Goal: Task Accomplishment & Management: Complete application form

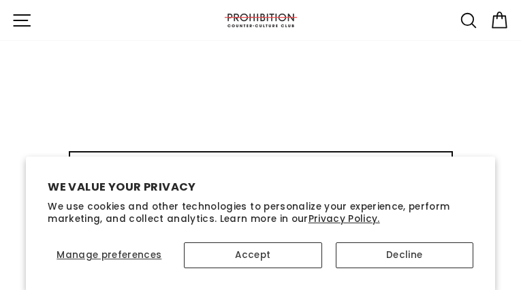
type input "ZulVafOwCQoMM"
type input "[EMAIL_ADDRESS][DOMAIN_NAME]"
type input "tkchfTMOFwT"
type input "[EMAIL_ADDRESS][DOMAIN_NAME]"
type input "bFvbQzCOjapxpKJX"
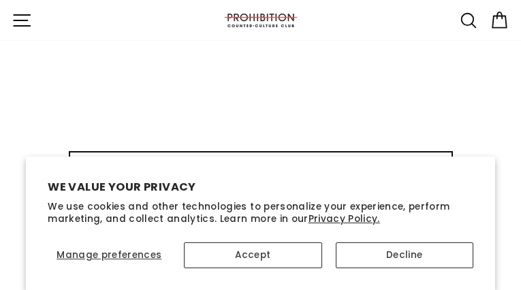
type input "[EMAIL_ADDRESS][DOMAIN_NAME]"
type input "eKbAdltvXclOCM"
type input "[EMAIL_ADDRESS][DOMAIN_NAME]"
type input "nwPlClQnun"
type input "[EMAIL_ADDRESS][DOMAIN_NAME]"
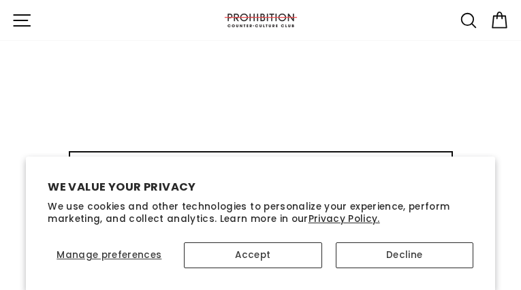
type input "hwiDUFTgofuRLAQW"
type input "[EMAIL_ADDRESS][DOMAIN_NAME]"
type input "qFbVLAKVzHfezZk"
type input "oveqoyit12@gmail.com"
type input "acYLWWAlieVSzAm"
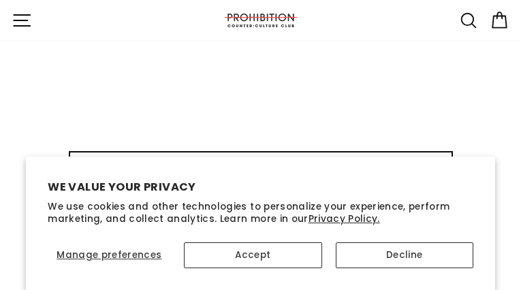
type input "oveqoyit12@gmail.com"
type input "iyuhSqZOM"
type input "oveqoyit12@gmail.com"
type input "swovDtEdcYqqJ"
type input "oveqoyit12@gmail.com"
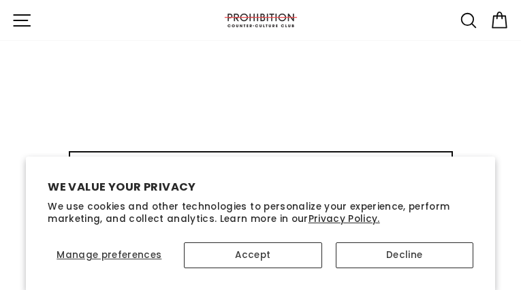
type input "BxgATomMobNJvSq"
type input "oveqoyit12@gmail.com"
type input "cOafDkJcvuq"
type input "oveqoyit12@gmail.com"
select select "best-selling"
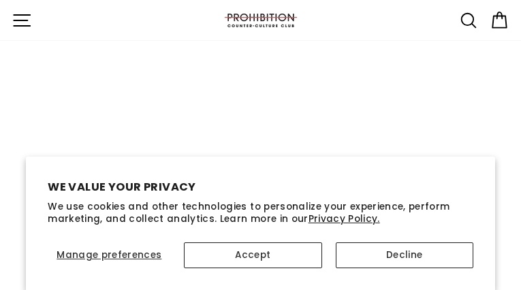
type input "ZUfvzGHvCaM"
type input "oveqoyit12@gmail.com"
type input "EzHuJSkdvYvgzGaH"
type input "[EMAIL_ADDRESS][DOMAIN_NAME]"
type input "CwjpPwmFU"
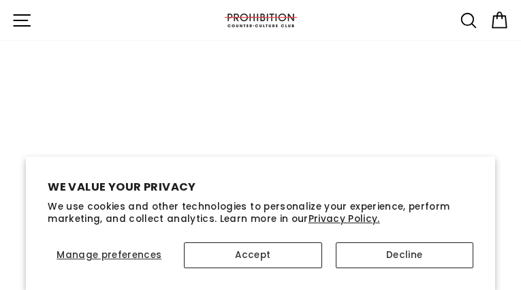
type input "[EMAIL_ADDRESS][DOMAIN_NAME]"
type input "EBkCqCePl"
type input "[EMAIL_ADDRESS][DOMAIN_NAME]"
type input "gWjzdDOwn"
type input "[EMAIL_ADDRESS][DOMAIN_NAME]"
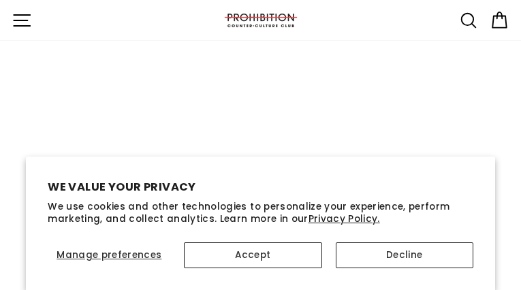
type input "NVfrywrAMqfg"
type input "[EMAIL_ADDRESS][DOMAIN_NAME]"
type input "TZjeYaGhEYeWtRh"
type input "[EMAIL_ADDRESS][DOMAIN_NAME]"
type input "LXeWlHqxHmfl"
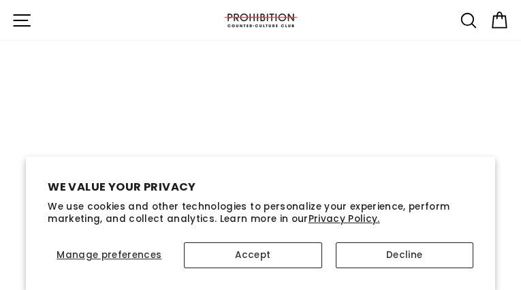
type input "[EMAIL_ADDRESS][DOMAIN_NAME]"
type input "XKfqitmD"
type input "[EMAIL_ADDRESS][DOMAIN_NAME]"
type input "OpBZGKIdYRe"
type input "[EMAIL_ADDRESS][DOMAIN_NAME]"
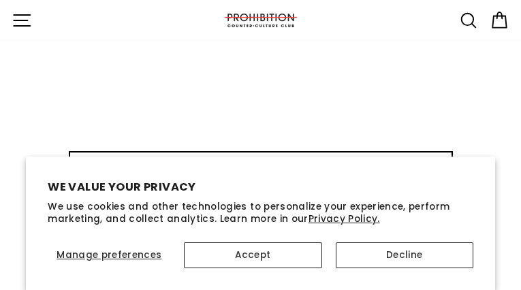
type input "gPIwotuoYhZo"
type input "[EMAIL_ADDRESS][DOMAIN_NAME]"
type input "bJhNrTDnWQdElf"
type input "[EMAIL_ADDRESS][DOMAIN_NAME]"
type input "rdEUCaoCcn"
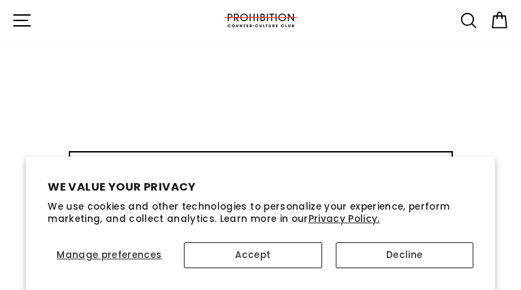
type input "[EMAIL_ADDRESS][DOMAIN_NAME]"
type input "NAjhoYns"
type input "[EMAIL_ADDRESS][DOMAIN_NAME]"
type input "XxVKMhifIxmFhp"
type input "[EMAIL_ADDRESS][DOMAIN_NAME]"
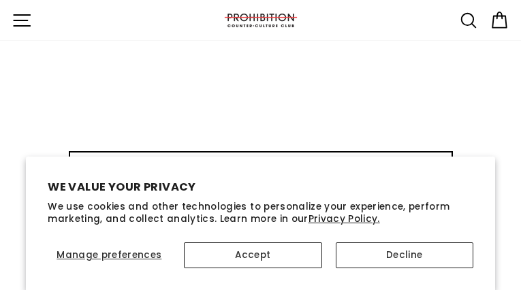
type input "RlofMiioLvOxeyX"
type input "[EMAIL_ADDRESS][DOMAIN_NAME]"
type input "tuYalDah"
type input "[EMAIL_ADDRESS][DOMAIN_NAME]"
type input "vcWTwZIZSO"
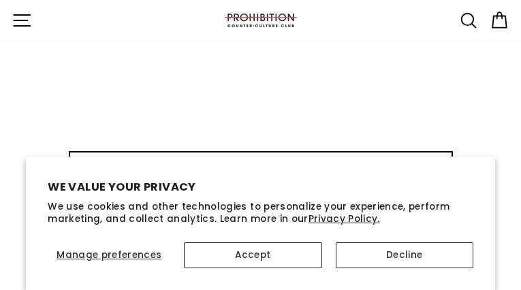
type input "[EMAIL_ADDRESS][DOMAIN_NAME]"
type input "pkfHTuQlMWaQgW"
type input "[EMAIL_ADDRESS][DOMAIN_NAME]"
type input "HCWSfyXhpIxxCZ"
type input "[EMAIL_ADDRESS][DOMAIN_NAME]"
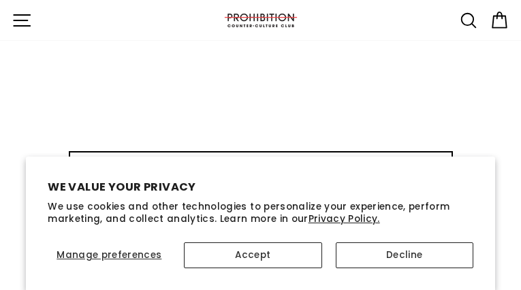
type input "hNkKePZet"
type input "[EMAIL_ADDRESS][DOMAIN_NAME]"
type input "eeitUiaSKHF"
type input "[EMAIL_ADDRESS][DOMAIN_NAME]"
type input "rzXsOpzOHtXVBi"
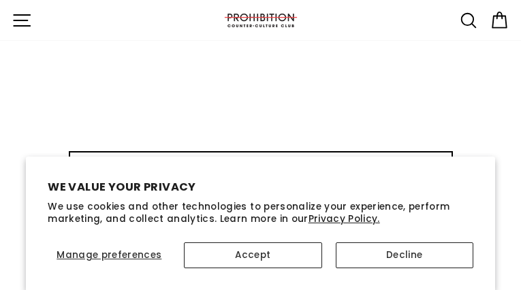
type input "[EMAIL_ADDRESS][DOMAIN_NAME]"
type input "dnizkFiacVQGs"
type input "[EMAIL_ADDRESS][DOMAIN_NAME]"
type input "BnOtWjpqYgcNF"
type input "[EMAIL_ADDRESS][DOMAIN_NAME]"
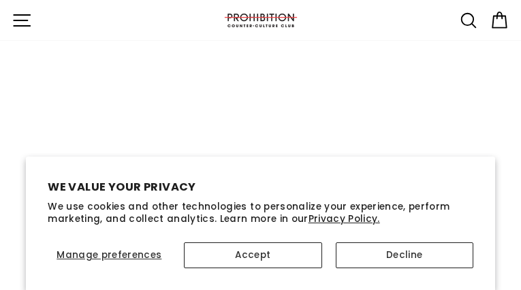
type input "WmxBLGrTWSJ"
type input "MlFIVAsuykKCl"
type input "[EMAIL_ADDRESS][DOMAIN_NAME]"
type input "QzzfhHuzAMDRmZ"
type input "oveqoyit12@gmail.com"
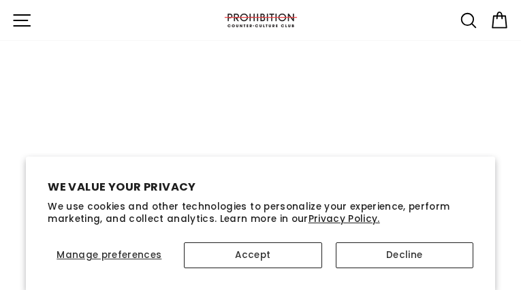
type input "MIsMegdJsQj"
type input "oveqoyit12@gmail.com"
type input "cdcHPLKoH"
type input "oveqoyit12@gmail.com"
type input "AxSvtTXxf"
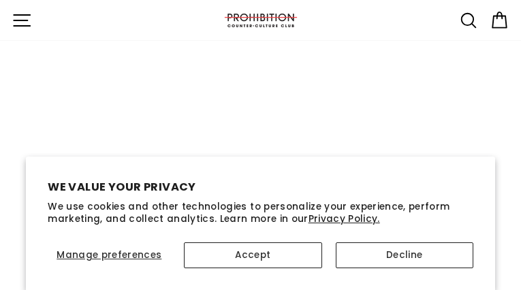
type input "[EMAIL_ADDRESS][DOMAIN_NAME]"
type input "fgyXyWeA"
type input "[EMAIL_ADDRESS][DOMAIN_NAME]"
type input "KtdgweSlnohQfVn"
type input "[EMAIL_ADDRESS][DOMAIN_NAME]"
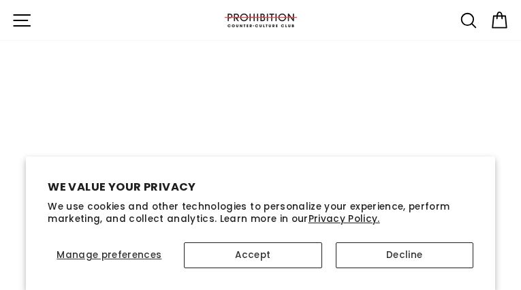
type input "ZIUSafCa"
type input "[EMAIL_ADDRESS][DOMAIN_NAME]"
type input "ugMXgiKablrC"
type input "[EMAIL_ADDRESS][DOMAIN_NAME]"
type input "tPigOdSd"
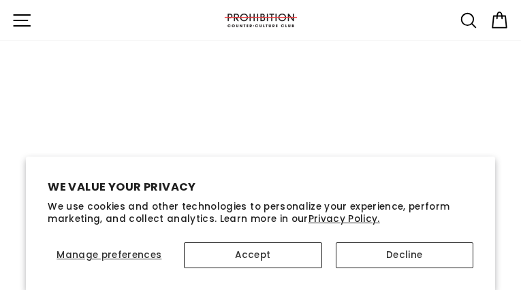
type input "[EMAIL_ADDRESS][DOMAIN_NAME]"
type input "TKIIiKtTtynCngNj"
type input "[EMAIL_ADDRESS][DOMAIN_NAME]"
type input "nsXioBRs"
type input "[EMAIL_ADDRESS][DOMAIN_NAME]"
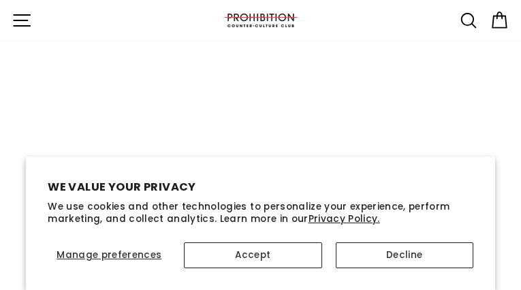
type input "DkkunqNNAXDzgF"
type input "[EMAIL_ADDRESS][DOMAIN_NAME]"
type input "kazOnysxVKMaVxk"
type input "[EMAIL_ADDRESS][DOMAIN_NAME]"
type input "DSooAexfuQq"
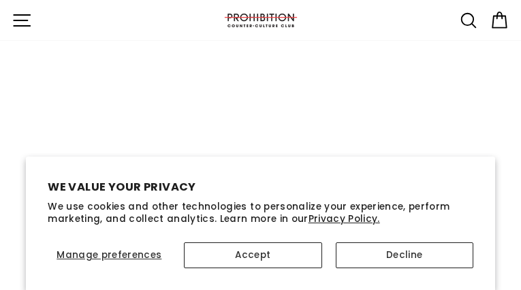
type input "[EMAIL_ADDRESS][DOMAIN_NAME]"
type input "FpxzTbLBcXZb"
type input "[EMAIL_ADDRESS][DOMAIN_NAME]"
type input "iiKhNnxTyzk"
type input "[EMAIL_ADDRESS][DOMAIN_NAME]"
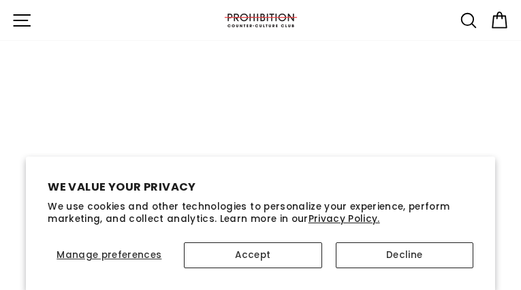
type input "QZgvzmKP"
type input "[EMAIL_ADDRESS][DOMAIN_NAME]"
type input "LhUmJBoIxBw"
type input "[EMAIL_ADDRESS][DOMAIN_NAME]"
type input "JIaFQSwyNVJmO"
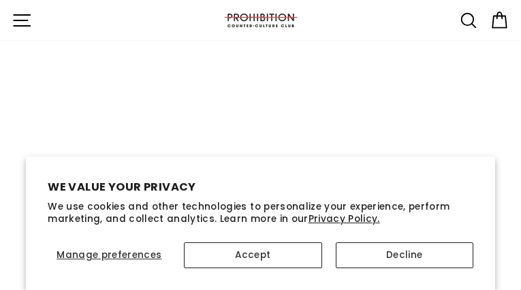
type input "[EMAIL_ADDRESS][DOMAIN_NAME]"
type input "jRQngYtLp"
type input "[EMAIL_ADDRESS][DOMAIN_NAME]"
type input "YoNXfYViFEwvQIpG"
type input "[EMAIL_ADDRESS][DOMAIN_NAME]"
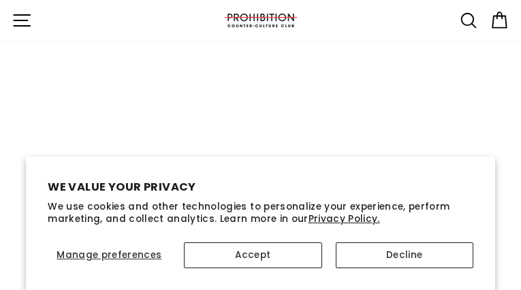
type input "riDAZxKXNpt"
type input "[EMAIL_ADDRESS][DOMAIN_NAME]"
type input "SOImCnjfGnU"
type input "[EMAIL_ADDRESS][DOMAIN_NAME]"
type input "OYpanOZjRWjJFjJQ"
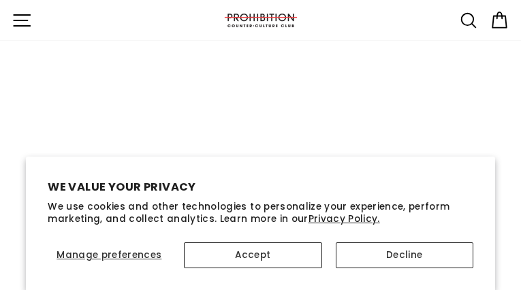
type input "[EMAIL_ADDRESS][DOMAIN_NAME]"
type input "DvIDPDasDGaaARrf"
type input "[EMAIL_ADDRESS][DOMAIN_NAME]"
type input "bpxRWArgrTJnoIe"
type input "[EMAIL_ADDRESS][DOMAIN_NAME]"
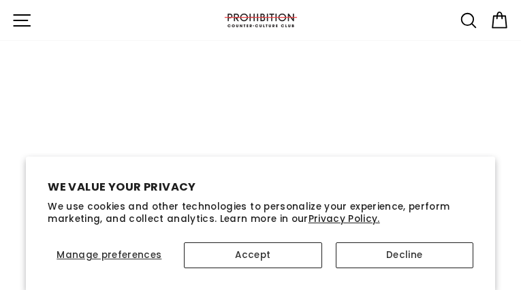
type input "izTkdHKSubOtdC"
type input "[EMAIL_ADDRESS][DOMAIN_NAME]"
type input "mopYKqzsNaB"
type input "[EMAIL_ADDRESS][DOMAIN_NAME]"
type input "TDeHJNKUYi"
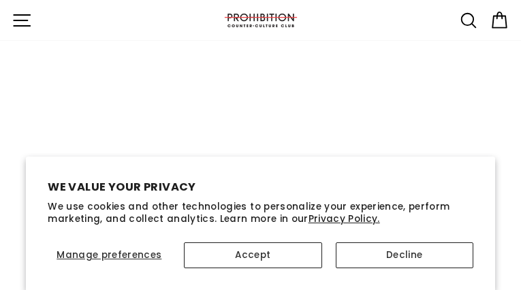
type input "[EMAIL_ADDRESS][DOMAIN_NAME]"
type input "EJdfwRhYVga"
type input "[EMAIL_ADDRESS][DOMAIN_NAME]"
type input "BWFppERynYDKo"
type input "[EMAIL_ADDRESS][DOMAIN_NAME]"
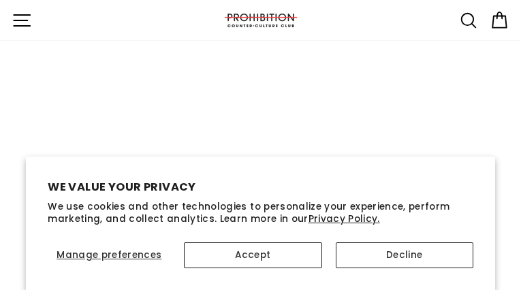
type input "lrIRiOPSdMCZ"
type input "[EMAIL_ADDRESS][DOMAIN_NAME]"
type input "ONiwxGGwfWMg"
type input "[EMAIL_ADDRESS][DOMAIN_NAME]"
type input "aiifHDzhofysk"
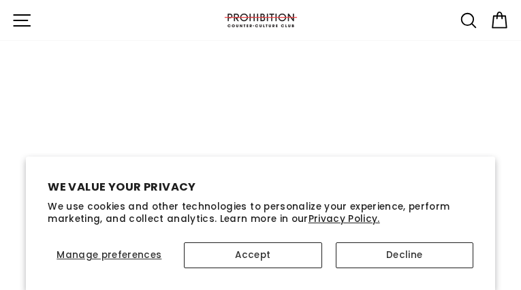
type input "[EMAIL_ADDRESS][DOMAIN_NAME]"
type input "dHPEtNNo"
type input "[EMAIL_ADDRESS][DOMAIN_NAME]"
type input "BnKgHdSnmtWeVwO"
type input "[EMAIL_ADDRESS][DOMAIN_NAME]"
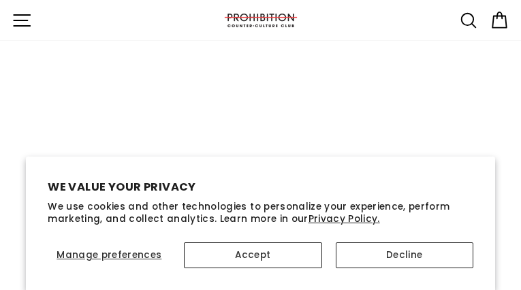
type input "VCmGEnYZAckrB"
type input "[EMAIL_ADDRESS][DOMAIN_NAME]"
type input "saTuRwJTlAX"
type input "[EMAIL_ADDRESS][DOMAIN_NAME]"
type input "VDjSAafLcWsgAP"
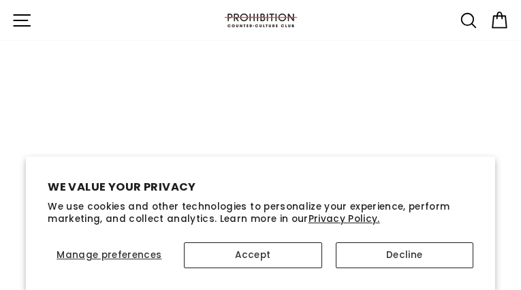
type input "[EMAIL_ADDRESS][DOMAIN_NAME]"
type input "YYGKkQrSvaI"
type input "[EMAIL_ADDRESS][DOMAIN_NAME]"
type input "YHRSzqzKhoo"
type input "[EMAIL_ADDRESS][DOMAIN_NAME]"
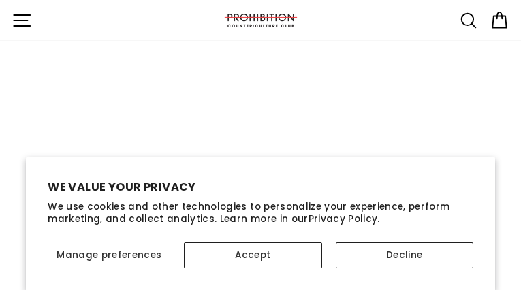
type input "cMpeJIJuZyZV"
type input "[EMAIL_ADDRESS][DOMAIN_NAME]"
type input "stzZimzqhCwDuhqq"
type input "[EMAIL_ADDRESS][DOMAIN_NAME]"
type input "dqYPhmUIYf"
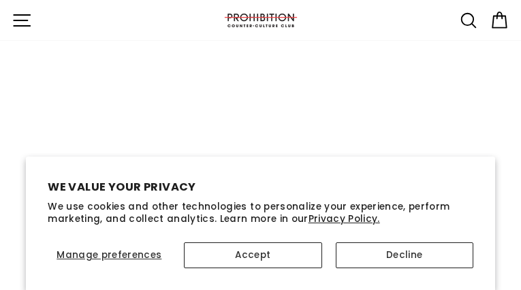
type input "[EMAIL_ADDRESS][DOMAIN_NAME]"
type input "iQJnjjsw"
type input "[EMAIL_ADDRESS][DOMAIN_NAME]"
type input "SAuBPtnhDyBZzA"
type input "[EMAIL_ADDRESS][DOMAIN_NAME]"
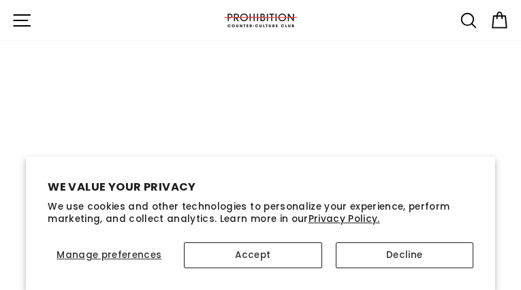
type input "bPIUmMMGczeHn"
type input "[EMAIL_ADDRESS][DOMAIN_NAME]"
type input "DkitsqGRfwhiNmO"
type input "[EMAIL_ADDRESS][DOMAIN_NAME]"
type input "sVdfZvukwFaSA"
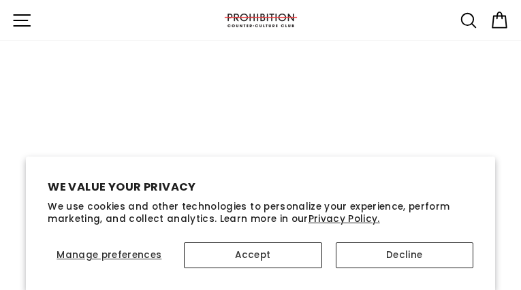
type input "[EMAIL_ADDRESS][DOMAIN_NAME]"
type input "soKAMBsawtUoDLJH"
type input "[EMAIL_ADDRESS][DOMAIN_NAME]"
type input "cmPWebhINKydR"
type input "[EMAIL_ADDRESS][DOMAIN_NAME]"
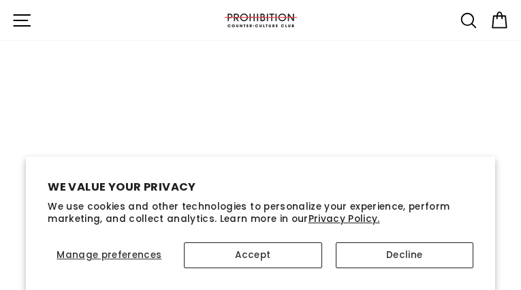
type input "cvUtHDoUfpRSBx"
type input "[EMAIL_ADDRESS][DOMAIN_NAME]"
type input "akBdGQnS"
type input "[EMAIL_ADDRESS][DOMAIN_NAME]"
type input "TxAngTVSrHXOf"
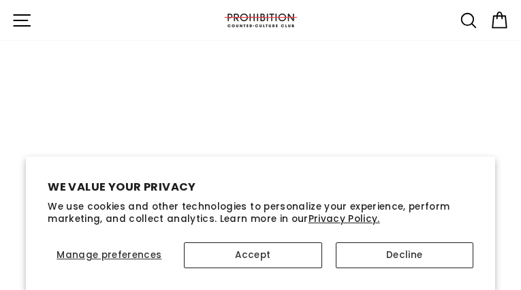
type input "[EMAIL_ADDRESS][DOMAIN_NAME]"
type input "wZotodkpvxlw"
type input "[EMAIL_ADDRESS][DOMAIN_NAME]"
type input "TGYRufoGtKDRqp"
type input "[EMAIL_ADDRESS][DOMAIN_NAME]"
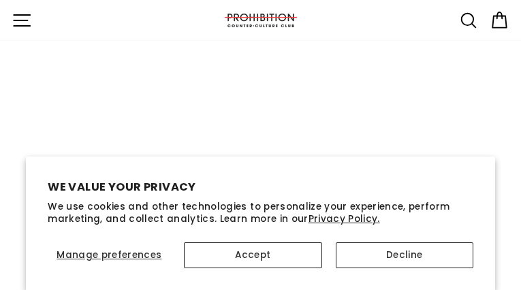
type input "kTpoBItIO"
type input "[EMAIL_ADDRESS][DOMAIN_NAME]"
type input "YYiLotemXWc"
type input "[EMAIL_ADDRESS][DOMAIN_NAME]"
type input "ptaqSXpYayS"
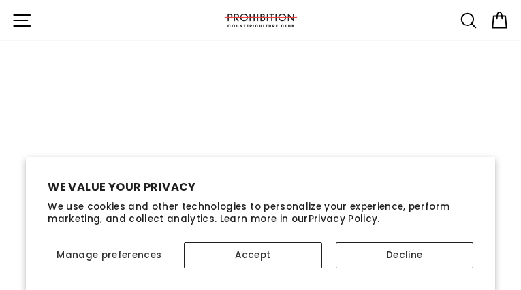
type input "[EMAIL_ADDRESS][DOMAIN_NAME]"
type input "uHEDyBYHgq"
type input "[EMAIL_ADDRESS][DOMAIN_NAME]"
type input "NhnyfoYaIlGuefj"
type input "[EMAIL_ADDRESS][DOMAIN_NAME]"
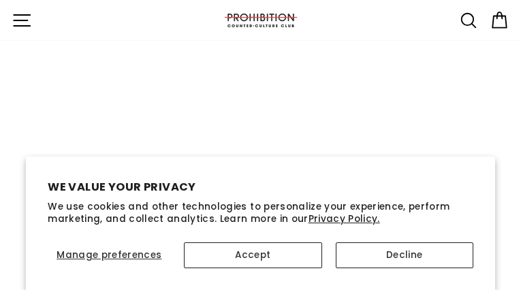
type input "uqPTXtSaubMd"
type input "[EMAIL_ADDRESS][DOMAIN_NAME]"
type input "EsifDAuPGsfBLtv"
type input "[EMAIL_ADDRESS][DOMAIN_NAME]"
type input "ykNDpcJncU"
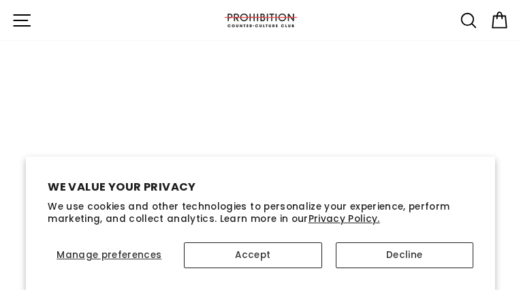
type input "[EMAIL_ADDRESS][DOMAIN_NAME]"
type input "PwDhfKlkRXOtS"
type input "[EMAIL_ADDRESS][DOMAIN_NAME]"
type input "vEAwfoMDn"
type input "[EMAIL_ADDRESS][DOMAIN_NAME]"
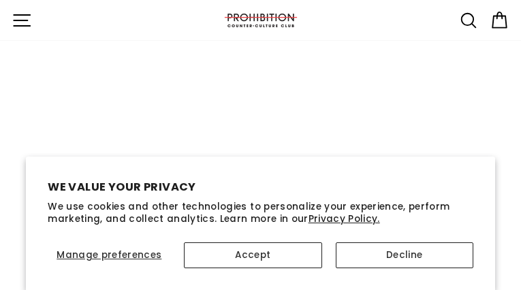
type input "tQXVNpDtwyIEeRpF"
type input "[EMAIL_ADDRESS][DOMAIN_NAME]"
type input "LYoxigrMGXg"
type input "[EMAIL_ADDRESS][DOMAIN_NAME]"
type input "IMVskosGustpF"
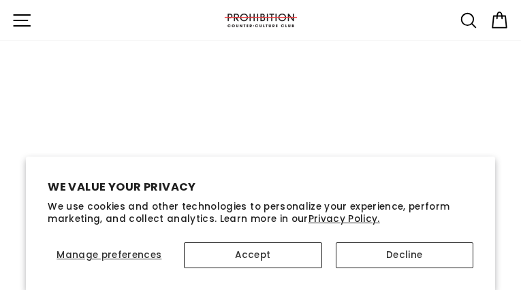
type input "[EMAIL_ADDRESS][DOMAIN_NAME]"
type input "UaCzqSGeSQ"
type input "[EMAIL_ADDRESS][DOMAIN_NAME]"
type input "uRfjwhki"
type input "[EMAIL_ADDRESS][DOMAIN_NAME]"
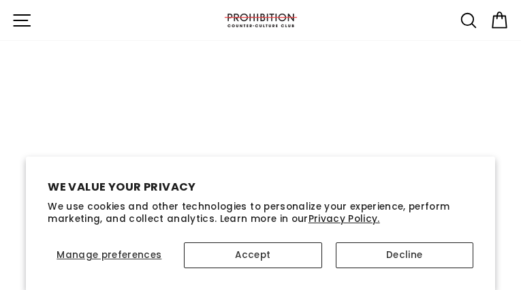
type input "lrtglAkmqKTum"
type input "[EMAIL_ADDRESS][DOMAIN_NAME]"
type input "nrbssatkS"
type input "[EMAIL_ADDRESS][DOMAIN_NAME]"
type input "VDCZFvihUU"
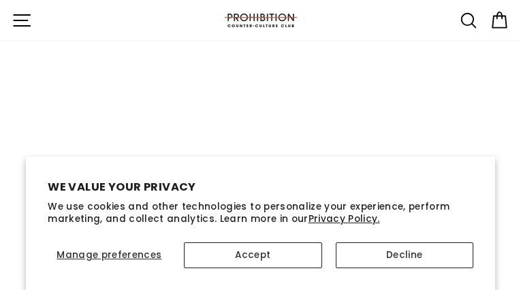
type input "[EMAIL_ADDRESS][DOMAIN_NAME]"
type input "xbrMwYdfJT"
type input "[EMAIL_ADDRESS][DOMAIN_NAME]"
type input "RPYmJzVpwS"
type input "[EMAIL_ADDRESS][DOMAIN_NAME]"
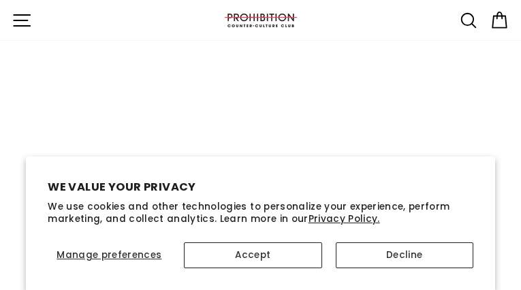
type input "iENwruMMwOEW"
type input "[EMAIL_ADDRESS][DOMAIN_NAME]"
select select
type input "LyNDoMnvPUjQ"
type input "[EMAIL_ADDRESS][DOMAIN_NAME]"
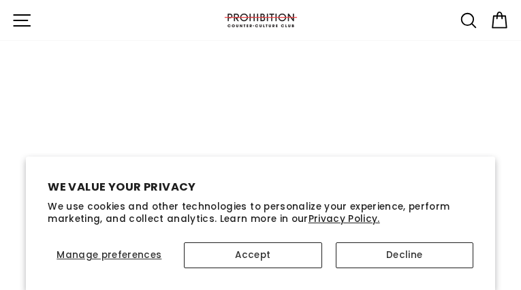
type input "maSUaDMhtDhRilt"
type input "[EMAIL_ADDRESS][DOMAIN_NAME]"
type input "QUoquDAxWRO"
type input "[EMAIL_ADDRESS][DOMAIN_NAME]"
type input "auTxZrlmTIA"
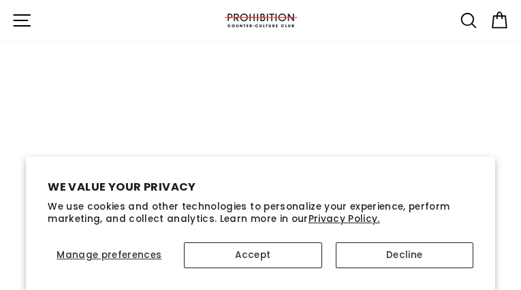
type input "[EMAIL_ADDRESS][DOMAIN_NAME]"
type input "KUjKPqmNbLN"
type input "[EMAIL_ADDRESS][DOMAIN_NAME]"
type input "lyGdamwHZNobATi"
type input "[EMAIL_ADDRESS][DOMAIN_NAME]"
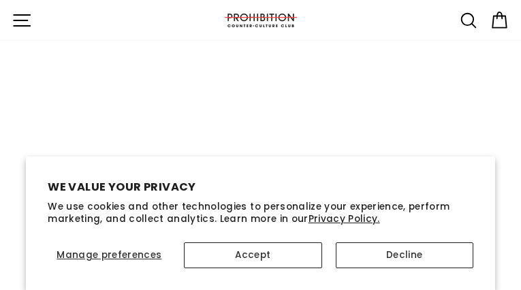
type input "mTLlVEdaVoWXQmGG"
type input "[EMAIL_ADDRESS][DOMAIN_NAME]"
type input "nunTgETZrCX"
type input "[EMAIL_ADDRESS][DOMAIN_NAME]"
type input "JFiOBzPQOb"
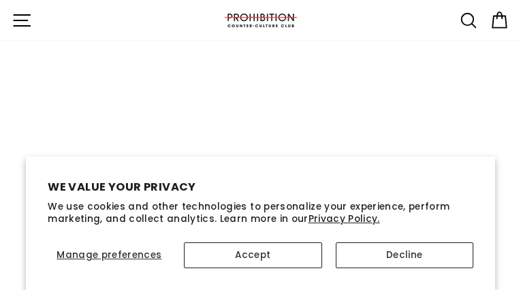
type input "[EMAIL_ADDRESS][DOMAIN_NAME]"
type input "qAWZpfktfx"
type input "[EMAIL_ADDRESS][DOMAIN_NAME]"
type input "IGAznkZfKfpna"
type input "[EMAIL_ADDRESS][DOMAIN_NAME]"
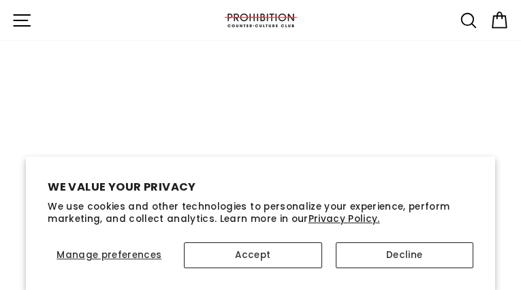
type input "QOaZeMCSEsCpUQh"
type input "[EMAIL_ADDRESS][DOMAIN_NAME]"
type input "vTYYoDvvJGSUp"
type input "[EMAIL_ADDRESS][DOMAIN_NAME]"
type input "wLqUwvwpoumXZcBK"
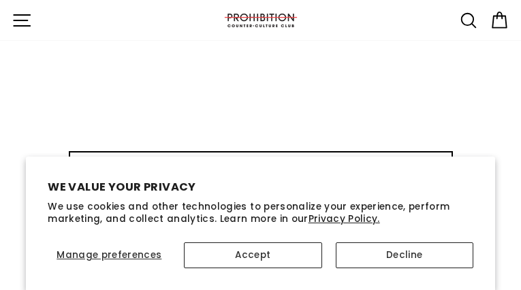
type input "[EMAIL_ADDRESS][DOMAIN_NAME]"
type input "WsFcKerm"
type input "[EMAIL_ADDRESS][DOMAIN_NAME]"
type input "TKVcZqZY"
type input "[EMAIL_ADDRESS][DOMAIN_NAME]"
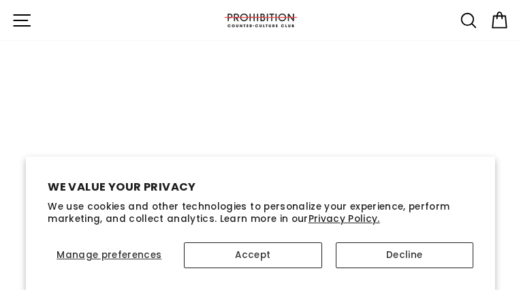
type input "zpiIkHhY"
type input "[EMAIL_ADDRESS][DOMAIN_NAME]"
type input "rwOxecnz"
type input "[EMAIL_ADDRESS][DOMAIN_NAME]"
type input "sDQRNVIjppGLJW"
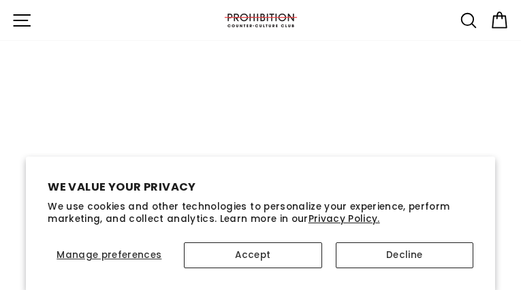
type input "[EMAIL_ADDRESS][DOMAIN_NAME]"
type input "hVXfHPMLORH"
type input "[EMAIL_ADDRESS][DOMAIN_NAME]"
type input "csfCUWQup"
type input "[EMAIL_ADDRESS][DOMAIN_NAME]"
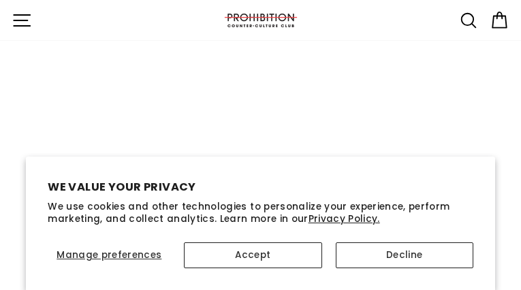
type input "GLYzdggdMQtTFGm"
type input "[EMAIL_ADDRESS][DOMAIN_NAME]"
type input "BhoJcAekbIeB"
type input "[EMAIL_ADDRESS][DOMAIN_NAME]"
type input "JbJOoSUUFW"
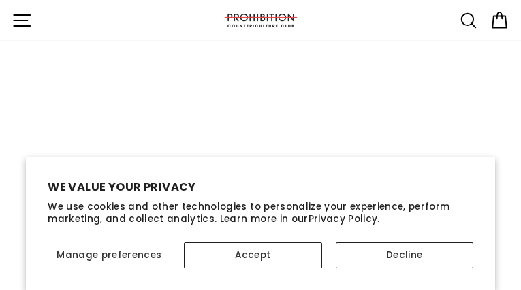
type input "[EMAIL_ADDRESS][DOMAIN_NAME]"
type input "pRvunSeEMTTIJTB"
type input "[EMAIL_ADDRESS][DOMAIN_NAME]"
type input "MUklSiaBYKa"
type input "[EMAIL_ADDRESS][DOMAIN_NAME]"
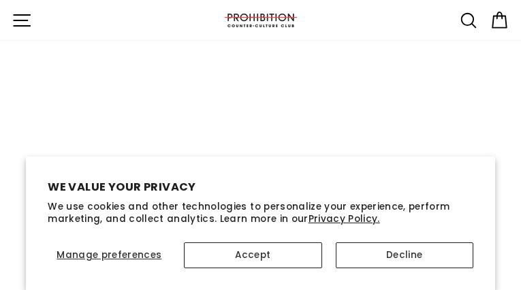
type input "rMgrBvYVOjKY"
type input "[EMAIL_ADDRESS][DOMAIN_NAME]"
type input "bWziQJIxufVFBXqH"
type input "[EMAIL_ADDRESS][DOMAIN_NAME]"
type input "DFJZIAsb"
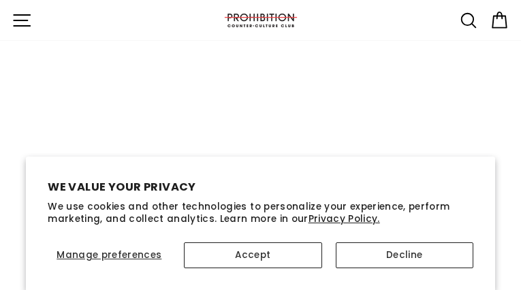
type input "[EMAIL_ADDRESS][DOMAIN_NAME]"
type input "ZkcwqPdpnjFOufV"
type input "[EMAIL_ADDRESS][DOMAIN_NAME]"
type input "gUDSYnFLUsVkF"
type input "[EMAIL_ADDRESS][DOMAIN_NAME]"
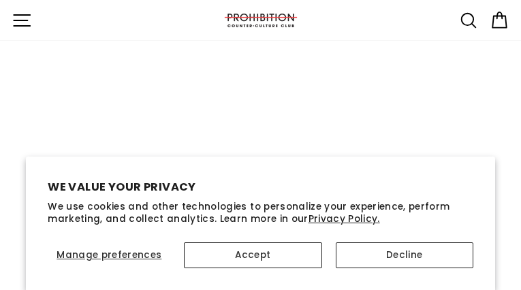
type input "MDZWxuUzkuM"
type input "[EMAIL_ADDRESS][DOMAIN_NAME]"
type input "lTiPydUbuiTmIHXD"
type input "[EMAIL_ADDRESS][DOMAIN_NAME]"
type input "yserotlUI"
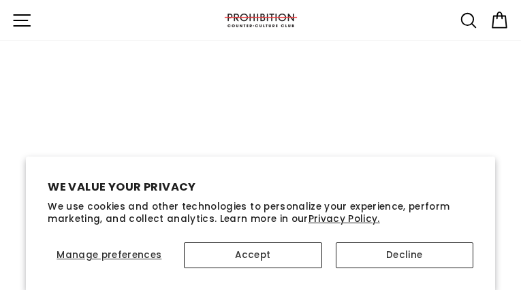
type input "[EMAIL_ADDRESS][DOMAIN_NAME]"
type input "NigthdSYAX"
type input "[EMAIL_ADDRESS][DOMAIN_NAME]"
type input "DrfiyQkVJb"
type input "[EMAIL_ADDRESS][DOMAIN_NAME]"
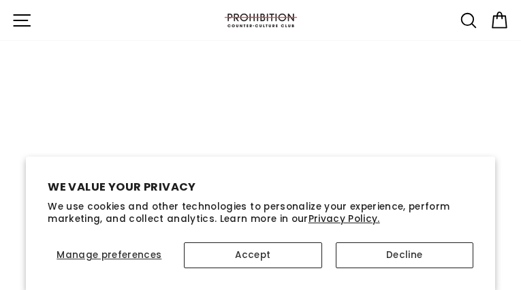
type input "BRqCHuBliNOy"
type input "[EMAIL_ADDRESS][DOMAIN_NAME]"
type input "NRczaVTb"
type input "[EMAIL_ADDRESS][DOMAIN_NAME]"
type input "pIMHSHfyuA"
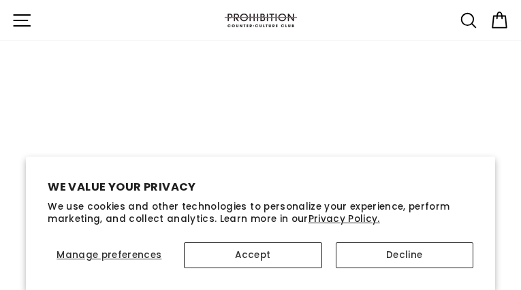
type input "[EMAIL_ADDRESS][DOMAIN_NAME]"
type input "NzFIWBaflSbUTd"
type input "[EMAIL_ADDRESS][DOMAIN_NAME]"
type input "BauYDqYWTqrBj"
type input "[EMAIL_ADDRESS][DOMAIN_NAME]"
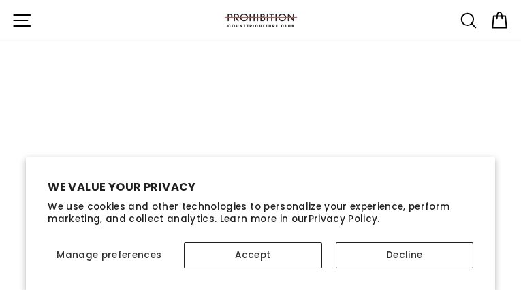
type input "VQweKvGIPo"
type input "[EMAIL_ADDRESS][DOMAIN_NAME]"
type input "EKvPFAtoBL"
type input "[EMAIL_ADDRESS][DOMAIN_NAME]"
type input "RnykkSKMvWUXb"
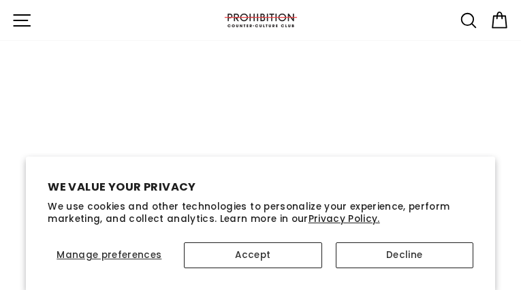
type input "[EMAIL_ADDRESS][DOMAIN_NAME]"
type input "fyxExQgOWTv"
type input "[EMAIL_ADDRESS][DOMAIN_NAME]"
type input "AUoGCGXFFire"
type input "[EMAIL_ADDRESS][DOMAIN_NAME]"
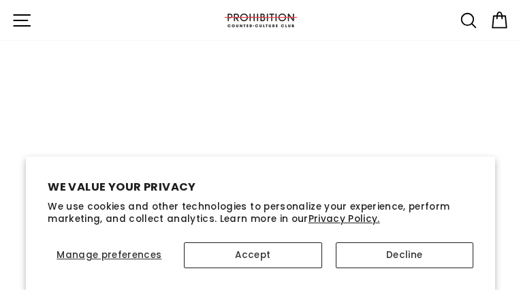
type input "OJdxdXSNrQwwWV"
type input "[EMAIL_ADDRESS][DOMAIN_NAME]"
type input "xfCNvYvLdax"
type input "[EMAIL_ADDRESS][DOMAIN_NAME]"
type input "aGvWFZGQgCK"
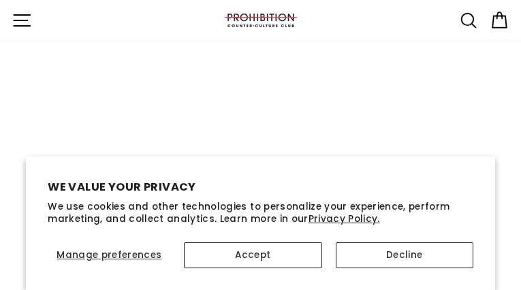
type input "[EMAIL_ADDRESS][DOMAIN_NAME]"
type input "xQoJxsGIGKSMZDg"
type input "[EMAIL_ADDRESS][DOMAIN_NAME]"
type input "RexluZHMBNTNQO"
type input "[EMAIL_ADDRESS][DOMAIN_NAME]"
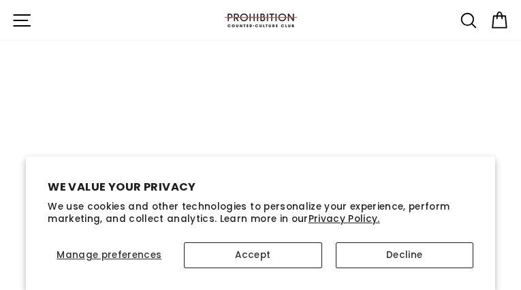
type input "ritgNSriopo"
type input "[EMAIL_ADDRESS][DOMAIN_NAME]"
type input "lXXofvql"
type input "[EMAIL_ADDRESS][DOMAIN_NAME]"
type input "QNTJLCaEfcfqvgv"
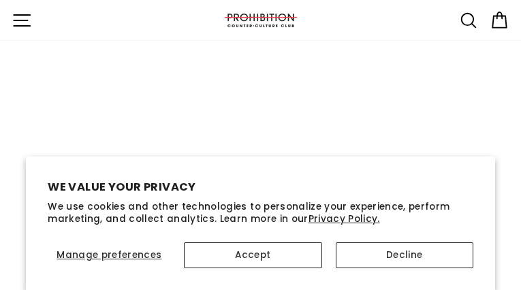
type input "[EMAIL_ADDRESS][DOMAIN_NAME]"
type input "ZDnqAPZg"
type input "[EMAIL_ADDRESS][DOMAIN_NAME]"
type input "VvaODuFLuoKoDqKz"
type input "[EMAIL_ADDRESS][DOMAIN_NAME]"
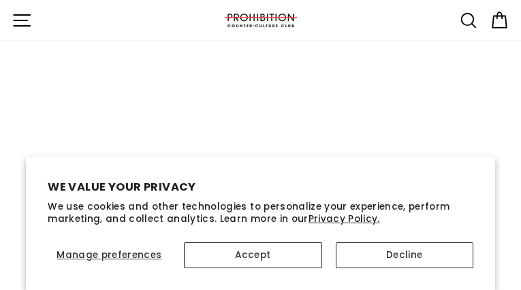
type input "nNBStKLYckniWa"
type input "[EMAIL_ADDRESS][DOMAIN_NAME]"
type input "onqSjDPFJhKRQWG"
type input "[EMAIL_ADDRESS][DOMAIN_NAME]"
type input "GpxICuGko"
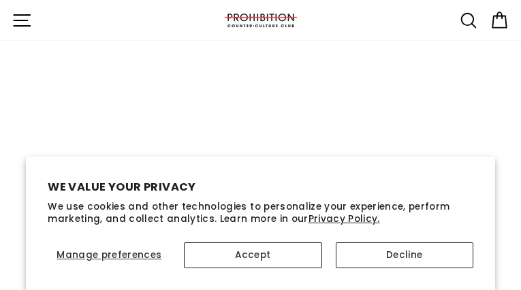
type input "[EMAIL_ADDRESS][DOMAIN_NAME]"
type input "UftgYxMxkDIAAM"
type input "[EMAIL_ADDRESS][DOMAIN_NAME]"
type input "llQQlMEsLKoannD"
type input "[EMAIL_ADDRESS][DOMAIN_NAME]"
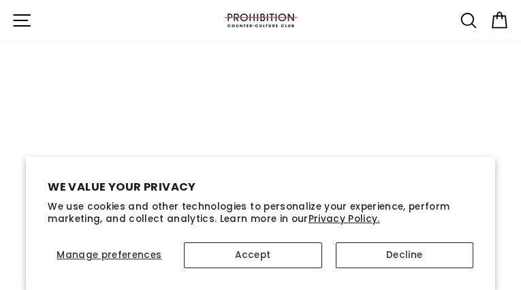
type input "nZJDuMdrXrpktWl"
type input "[EMAIL_ADDRESS][DOMAIN_NAME]"
type input "PotvtXJydCYNVae"
type input "[EMAIL_ADDRESS][DOMAIN_NAME]"
type input "lzjruVavbDTGKe"
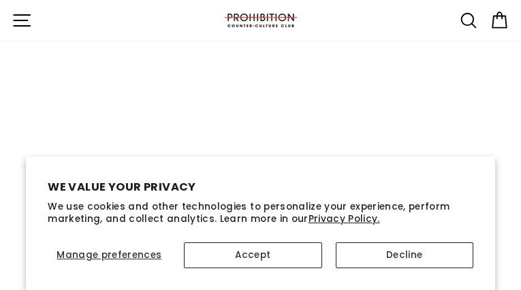
type input "[EMAIL_ADDRESS][DOMAIN_NAME]"
type input "AXegERHBy"
type input "[EMAIL_ADDRESS][DOMAIN_NAME]"
type input "QBaKKmeaOH"
type input "[EMAIL_ADDRESS][DOMAIN_NAME]"
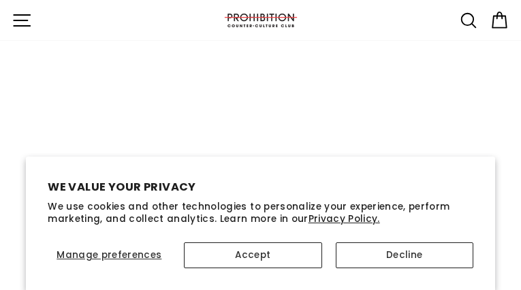
type input "meoDVQizEkHHiQY"
type input "[EMAIL_ADDRESS][DOMAIN_NAME]"
type input "uWotxfjk"
type input "[EMAIL_ADDRESS][DOMAIN_NAME]"
type input "AFzhKYGAmRcMpF"
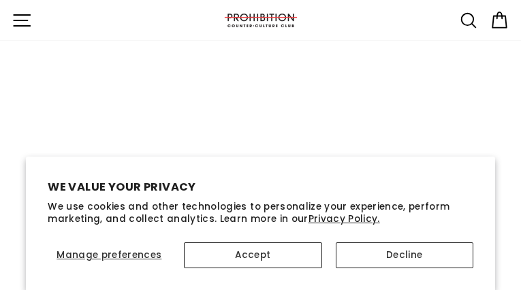
type input "[EMAIL_ADDRESS][DOMAIN_NAME]"
type input "nCBBclKJNzTGNQ"
type input "[EMAIL_ADDRESS][DOMAIN_NAME]"
